Goal: Information Seeking & Learning: Find specific fact

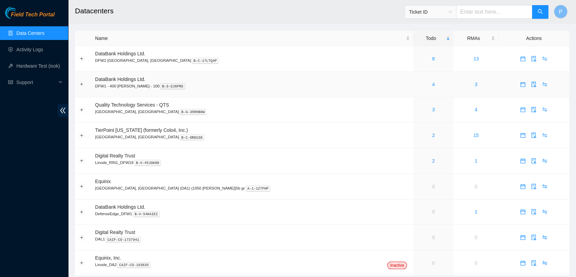
click at [417, 85] on div "4" at bounding box center [433, 84] width 33 height 8
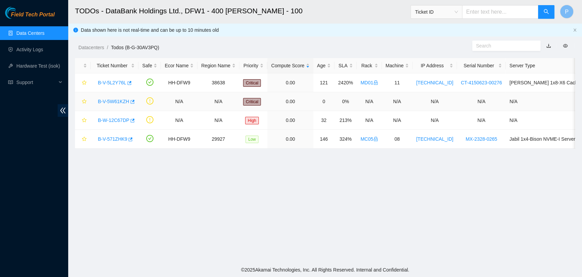
click at [112, 99] on link "B-V-5W61KZH" at bounding box center [113, 101] width 31 height 5
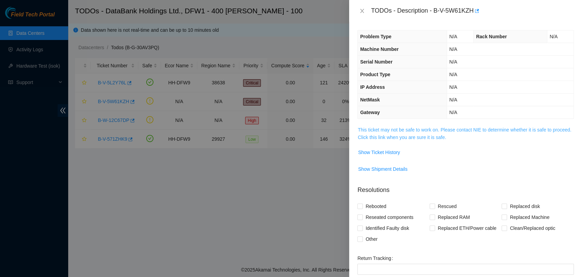
click at [452, 135] on link "This ticket may not be safe to work on. Please contact NIE to determine whether…" at bounding box center [464, 133] width 213 height 13
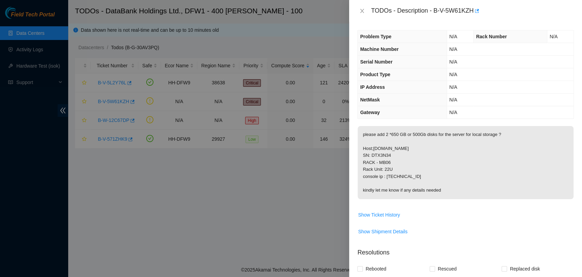
click at [381, 154] on p "please add 2 *650 GB or 500Gb disks for the server for local storage ? Host;pro…" at bounding box center [466, 162] width 216 height 73
copy p "DTX3N34"
click at [453, 156] on p "please add 2 *650 GB or 500Gb disks for the server for local storage ? Host;pro…" at bounding box center [466, 162] width 216 height 73
click at [361, 12] on icon "close" at bounding box center [361, 10] width 5 height 5
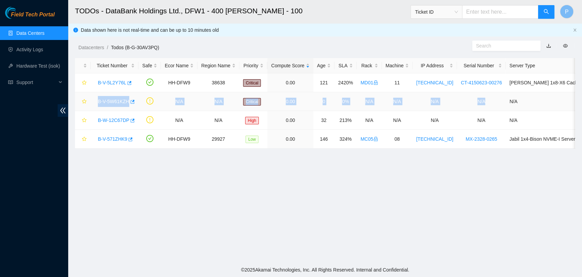
drag, startPoint x: 93, startPoint y: 102, endPoint x: 485, endPoint y: 107, distance: 391.9
click at [482, 107] on tr "B-V-5W61KZH N/A N/A Critical 0.00 0 0% N/A N/A N/A N/A N/A" at bounding box center [355, 101] width 561 height 19
copy tr "B-V-5W61KZH N/A N/A Critical 0.00 0 0% N/A N/A N/A N/A"
drag, startPoint x: 156, startPoint y: 185, endPoint x: 147, endPoint y: 176, distance: 12.6
click at [155, 184] on main "TODOs - DataBank Holdings Ltd., DFW1 - 400 S. Akard - 100 Ticket ID P Data show…" at bounding box center [325, 131] width 514 height 262
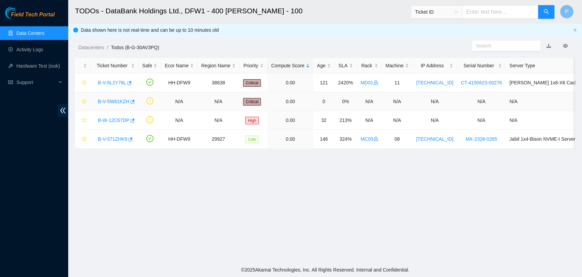
click at [119, 99] on link "B-V-5W61KZH" at bounding box center [113, 101] width 31 height 5
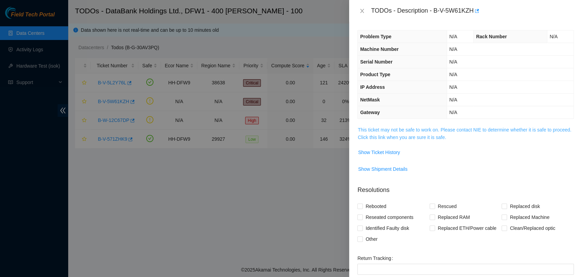
click at [415, 135] on link "This ticket may not be safe to work on. Please contact NIE to determine whether…" at bounding box center [464, 133] width 213 height 13
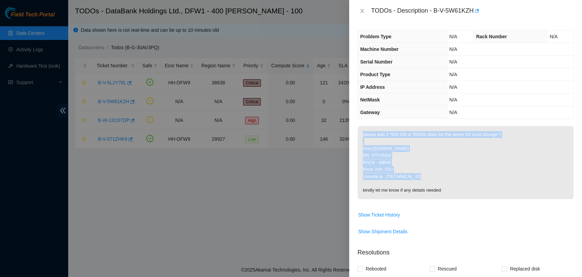
drag, startPoint x: 395, startPoint y: 171, endPoint x: 360, endPoint y: 134, distance: 50.4
click at [360, 134] on p "please add 2 *650 GB or 500Gb disks for the server for local storage ? Host;pro…" at bounding box center [466, 162] width 216 height 73
copy p "please add 2 *650 GB or 500Gb disks for the server for local storage ? Host;pro…"
